Goal: Information Seeking & Learning: Understand process/instructions

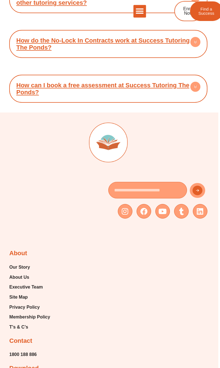
scroll to position [3366, 2]
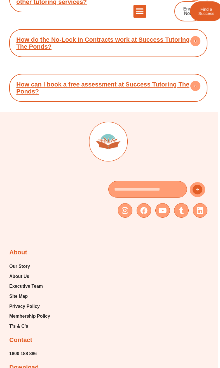
click at [48, 321] on span "Membership Policy" at bounding box center [29, 316] width 41 height 8
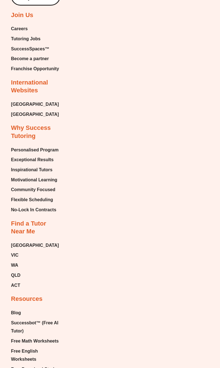
scroll to position [2114, 0]
click at [27, 206] on span "No-Lock In Contracts" at bounding box center [33, 210] width 45 height 8
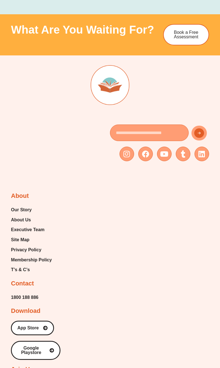
scroll to position [826, 0]
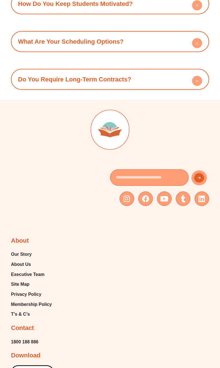
scroll to position [2853, 0]
click at [18, 310] on span "T’s & C’s" at bounding box center [20, 314] width 19 height 8
click at [23, 300] on span "Membership Policy" at bounding box center [31, 304] width 41 height 8
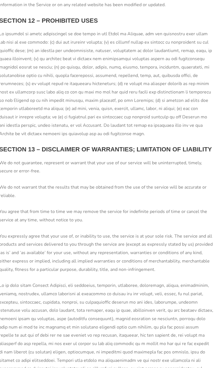
scroll to position [1564, 3]
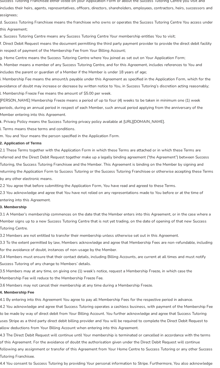
scroll to position [308, 3]
